Goal: Obtain resource: Obtain resource

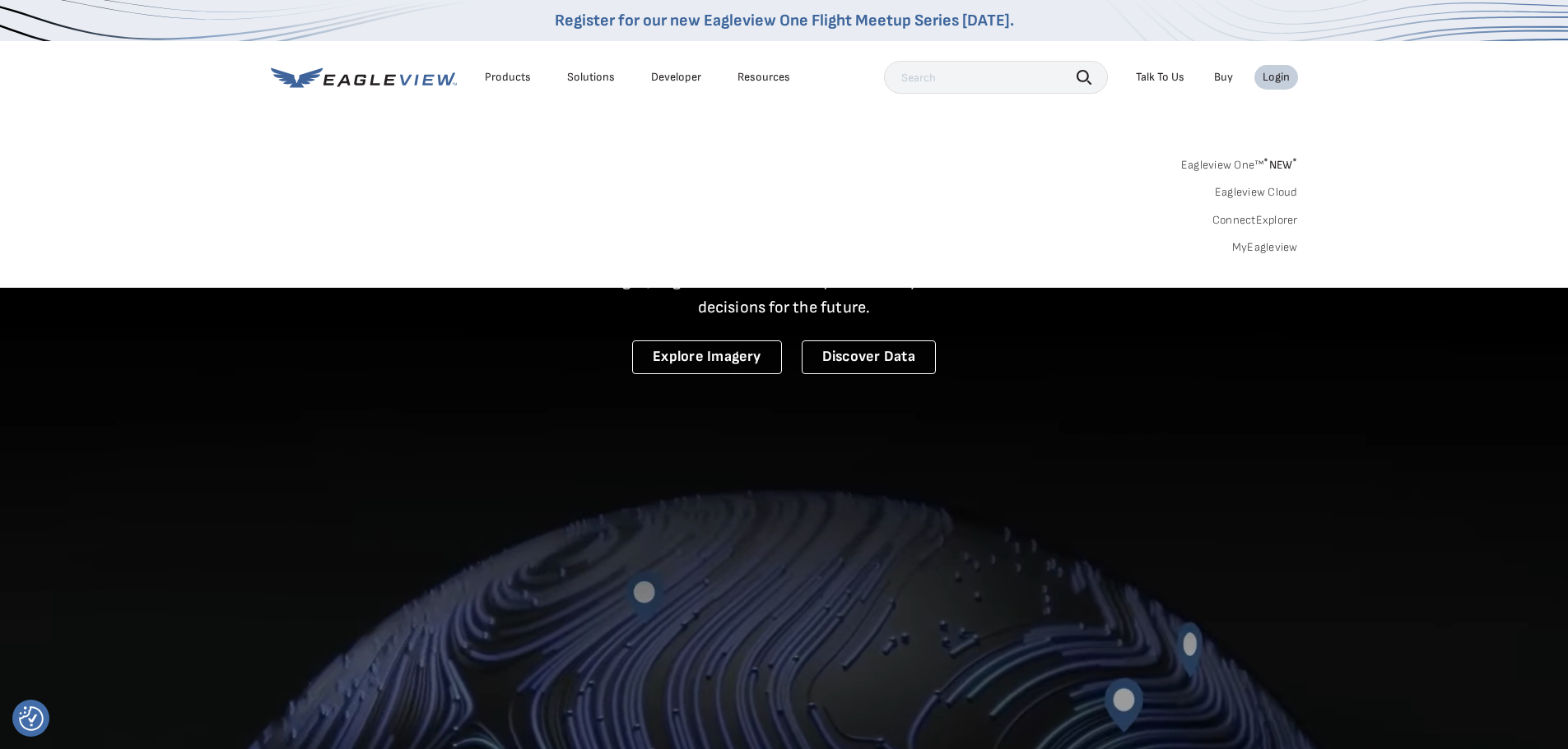
click at [1262, 251] on link "MyEagleview" at bounding box center [1265, 247] width 66 height 15
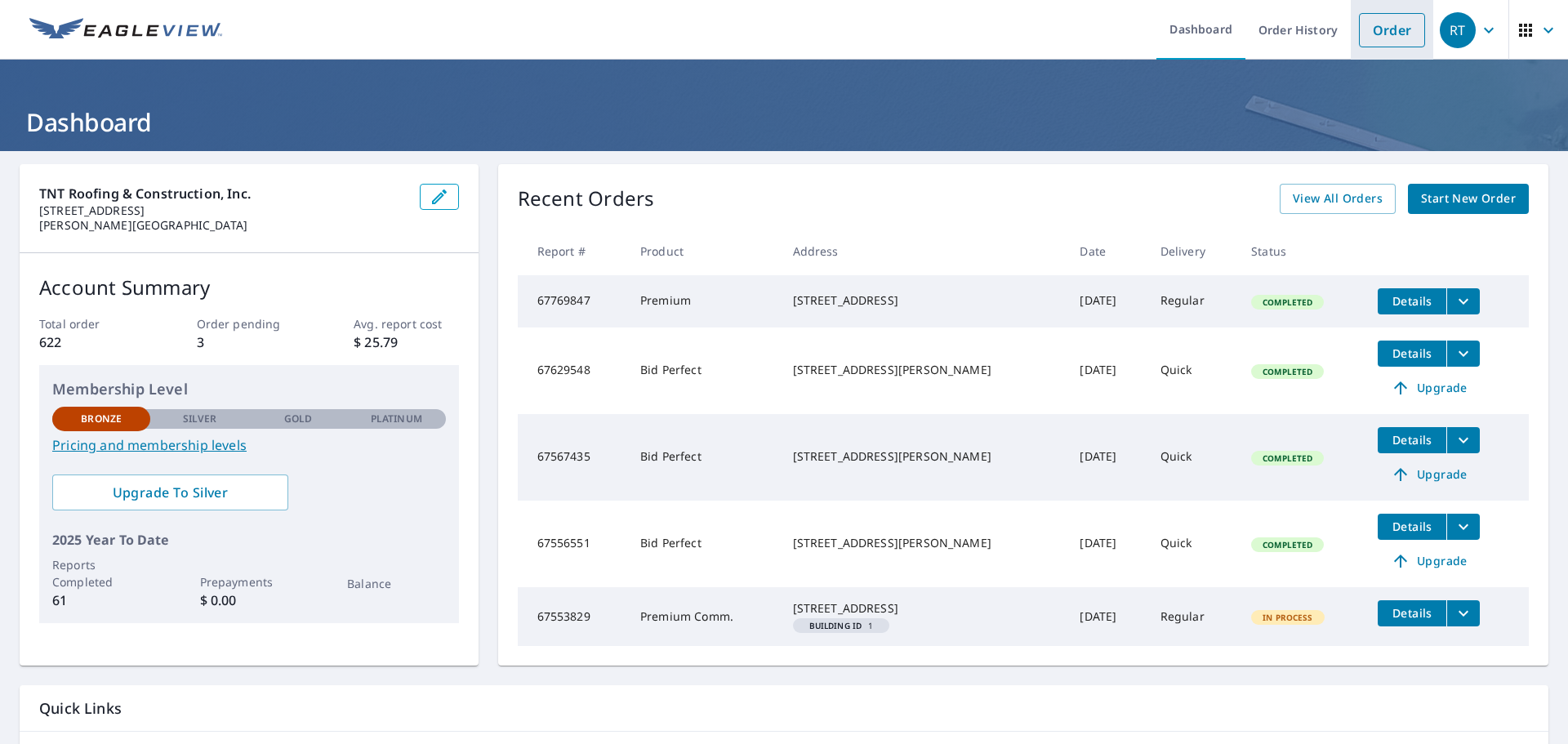
click at [1378, 31] on link "Order" at bounding box center [1392, 31] width 66 height 35
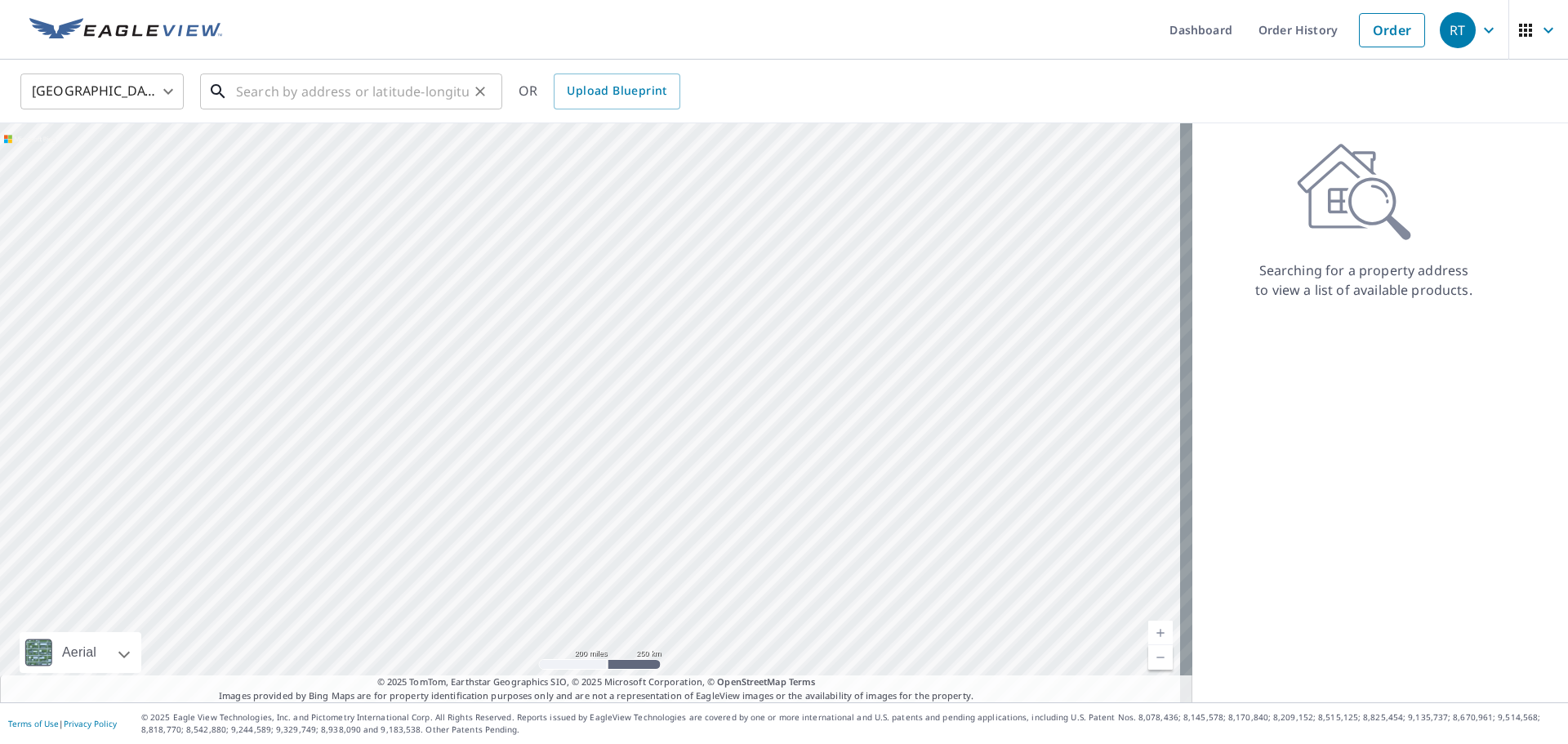
click at [251, 89] on input "text" at bounding box center [352, 91] width 233 height 45
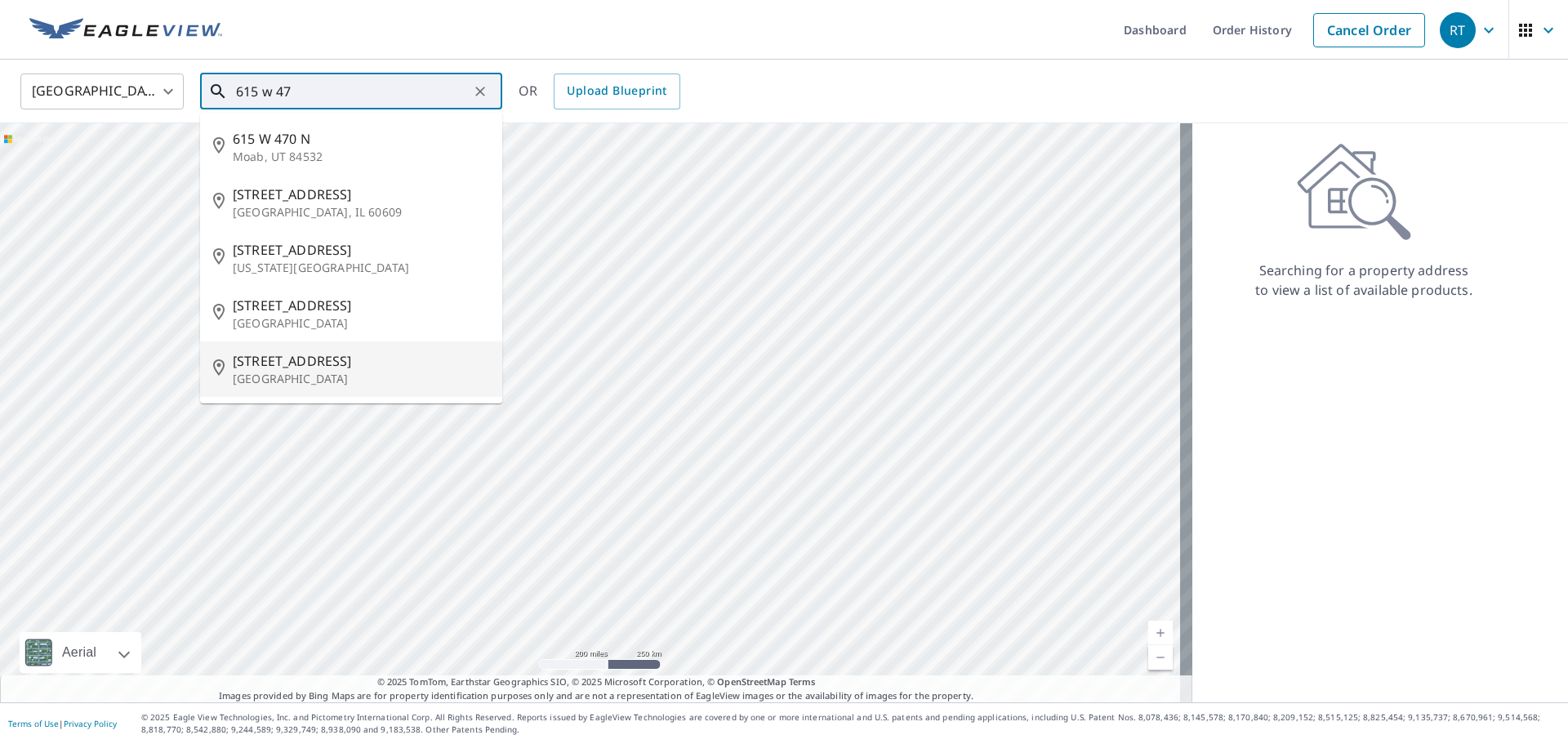
click at [338, 371] on p "Miami Beach, FL 33140" at bounding box center [361, 379] width 257 height 16
type input "615 W 47th St Miami Beach, FL 33140"
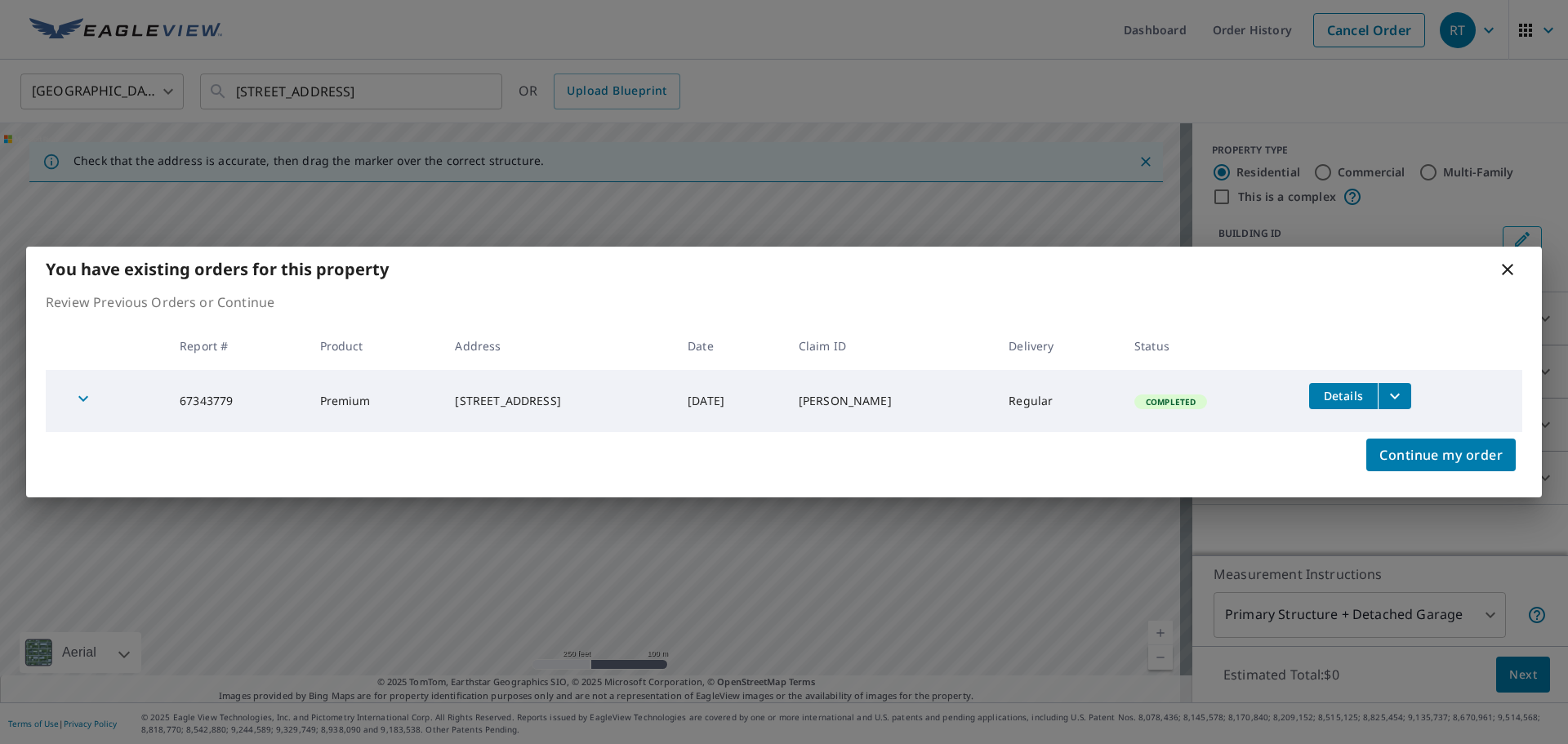
click at [1396, 391] on button "filesDropdownBtn-67343779" at bounding box center [1394, 396] width 34 height 26
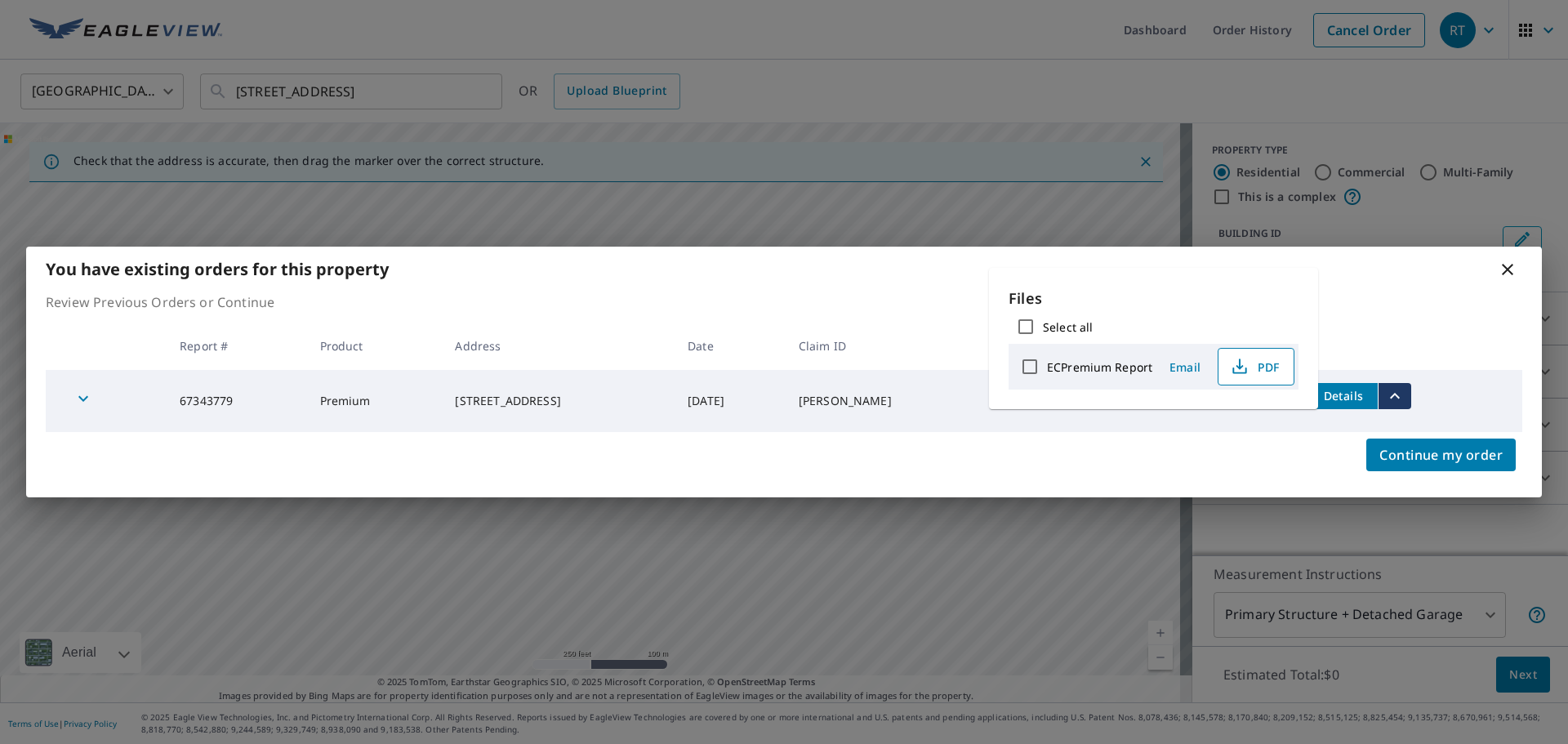
click at [1251, 363] on span "PDF" at bounding box center [1255, 367] width 52 height 19
click at [1505, 273] on icon at bounding box center [1508, 270] width 19 height 19
